Goal: Task Accomplishment & Management: Manage account settings

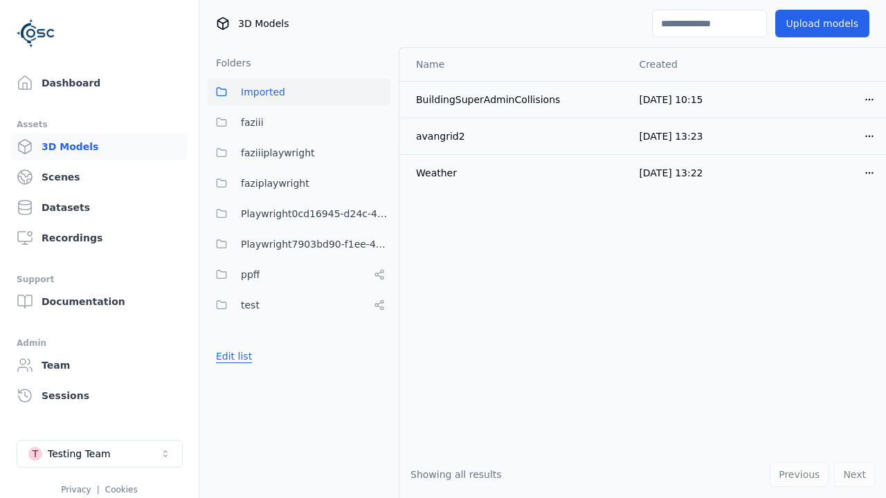
click at [231, 356] on button "Edit list" at bounding box center [234, 356] width 53 height 25
click at [243, 356] on link "Create folder" at bounding box center [248, 357] width 64 height 14
click at [243, 419] on button "Done editing" at bounding box center [247, 406] width 79 height 25
click at [231, 394] on button "Done editing" at bounding box center [247, 406] width 79 height 25
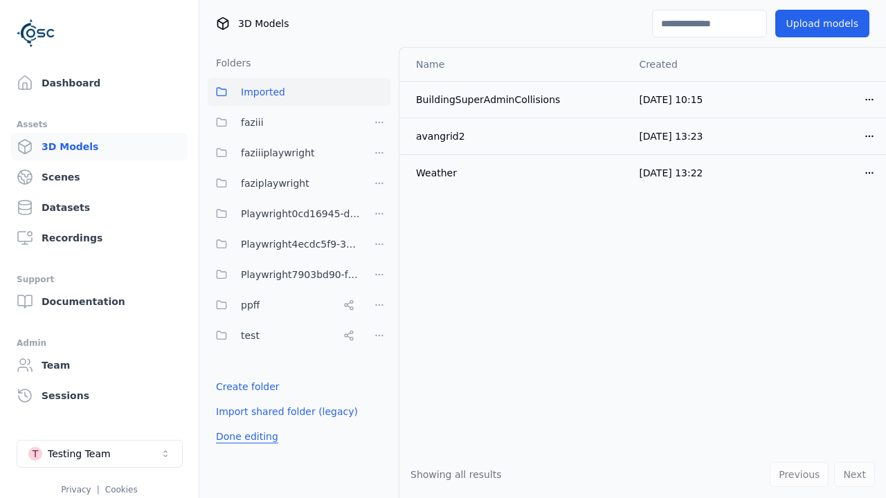
click at [379, 244] on html "Support Dashboard Assets 3D Models Scenes Datasets Recordings Support Documenta…" at bounding box center [443, 249] width 886 height 498
click at [379, 317] on div "Rename" at bounding box center [384, 317] width 93 height 22
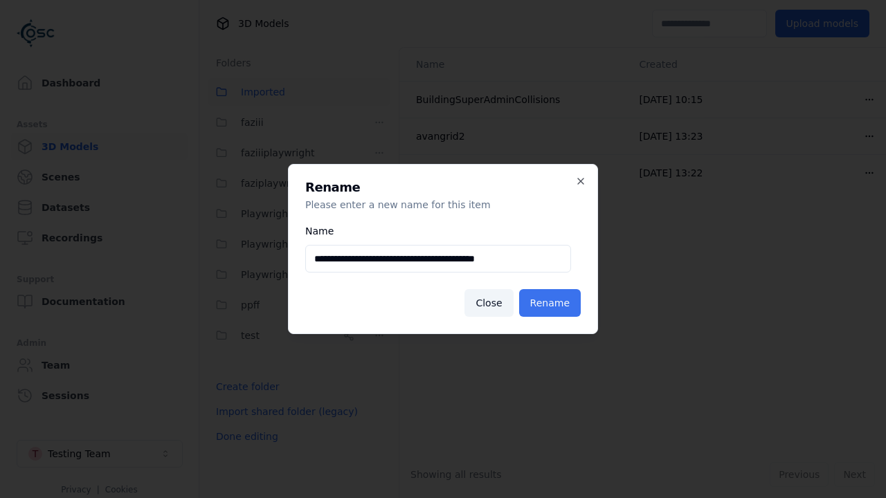
click at [438, 259] on input "**********" at bounding box center [438, 259] width 266 height 28
type input "**********"
click at [552, 303] on button "Rename" at bounding box center [550, 303] width 62 height 28
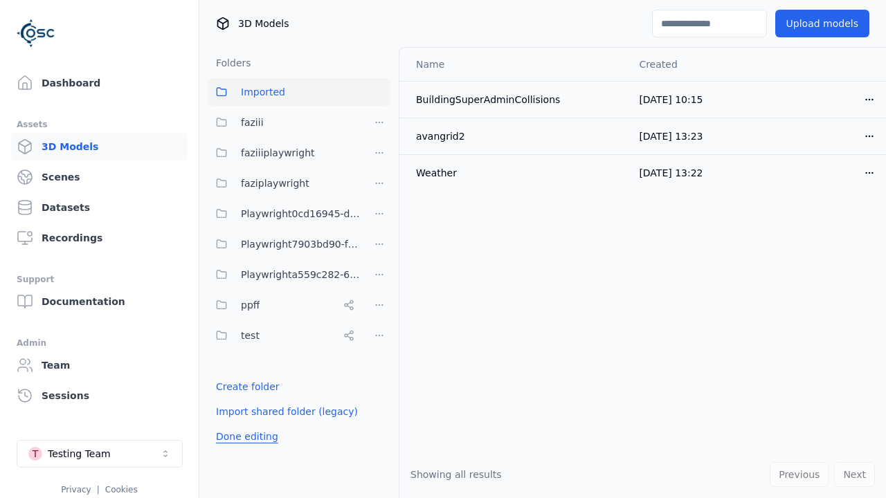
click at [243, 437] on button "Done editing" at bounding box center [247, 436] width 79 height 25
click at [231, 424] on button "Done editing" at bounding box center [247, 436] width 79 height 25
click at [379, 275] on html "Support Dashboard Assets 3D Models Scenes Datasets Recordings Support Documenta…" at bounding box center [443, 249] width 886 height 498
click at [379, 370] on div "Delete" at bounding box center [384, 370] width 93 height 22
click at [243, 437] on button "Done editing" at bounding box center [247, 436] width 79 height 25
